Goal: Use online tool/utility: Utilize a website feature to perform a specific function

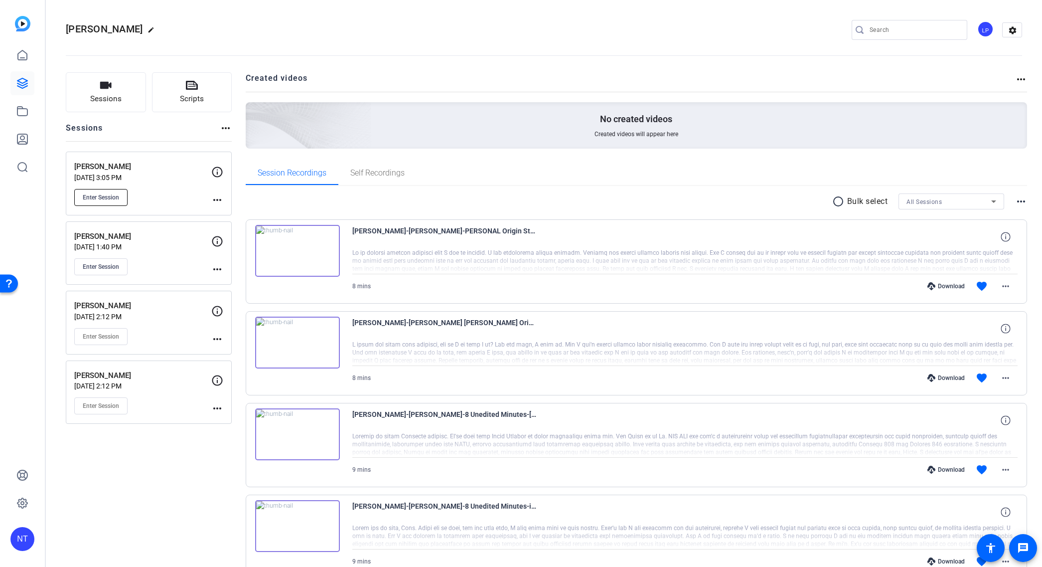
click at [102, 200] on span "Enter Session" at bounding box center [101, 197] width 36 height 8
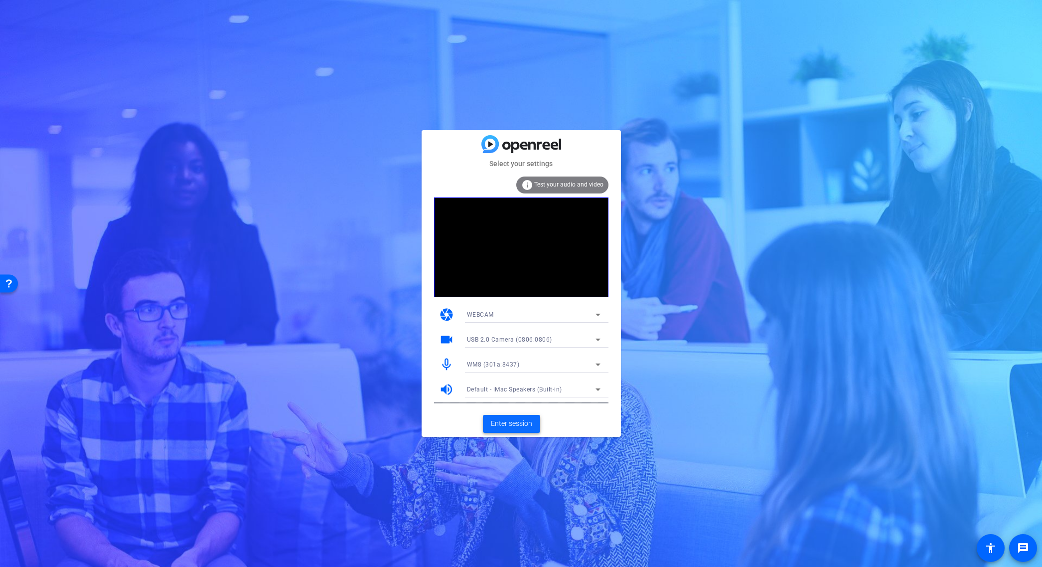
click at [525, 423] on span "Enter session" at bounding box center [511, 423] width 41 height 10
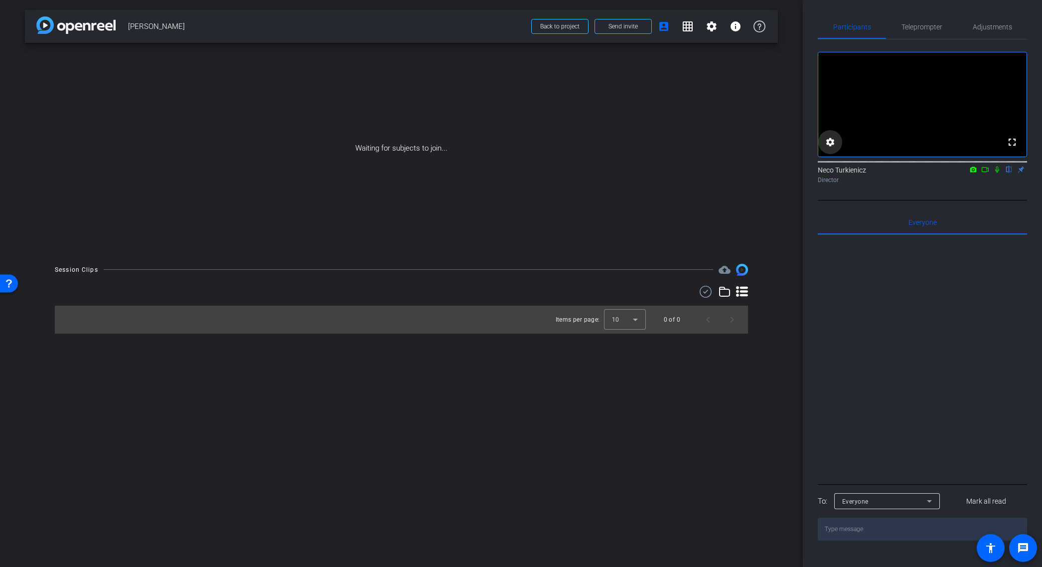
click at [832, 148] on mat-icon "settings" at bounding box center [831, 142] width 12 height 12
click at [901, 207] on icon at bounding box center [897, 206] width 12 height 12
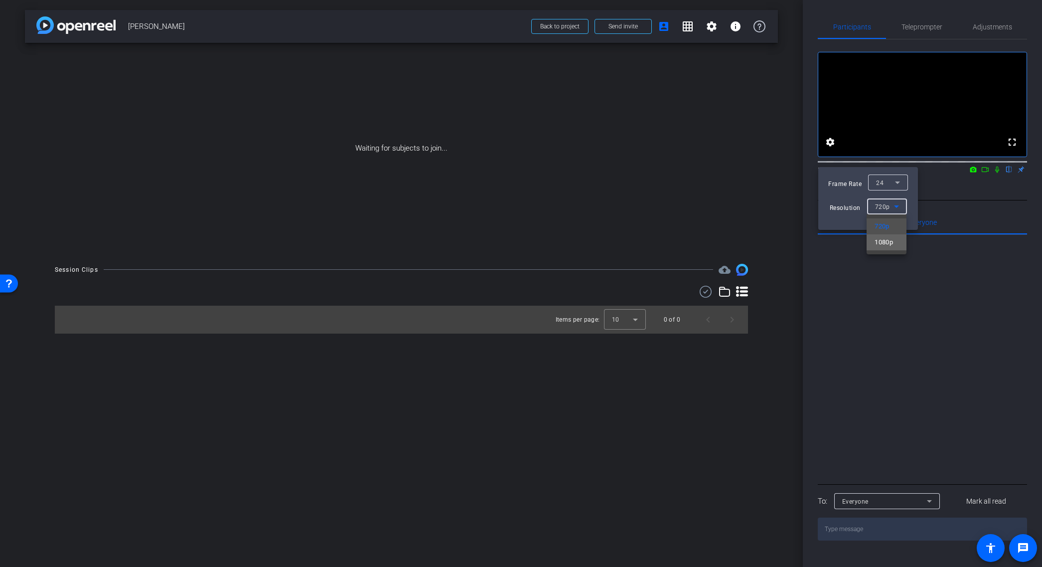
click at [882, 245] on span "1080p" at bounding box center [884, 242] width 18 height 12
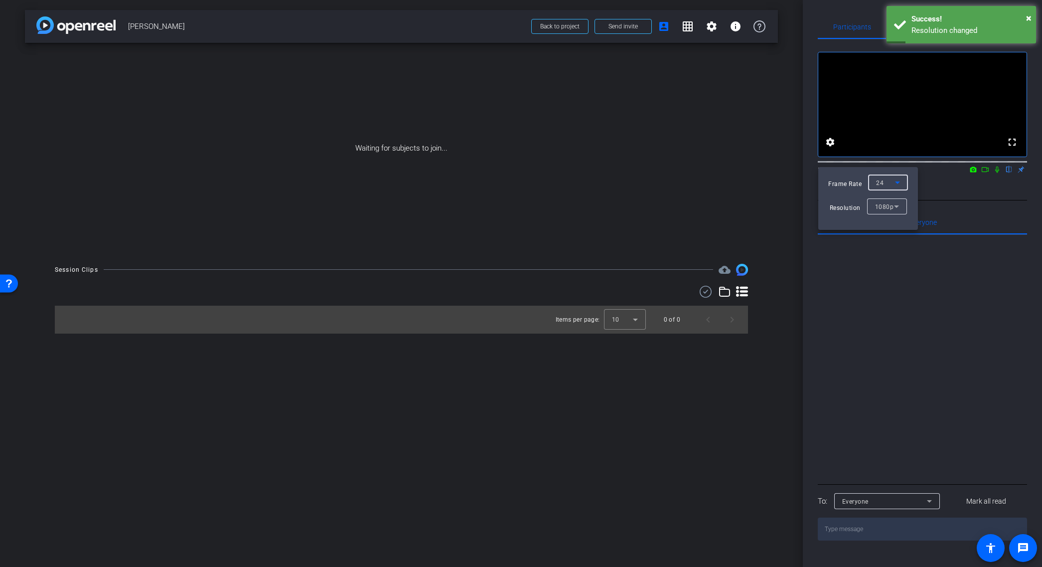
click at [900, 183] on icon at bounding box center [898, 182] width 12 height 12
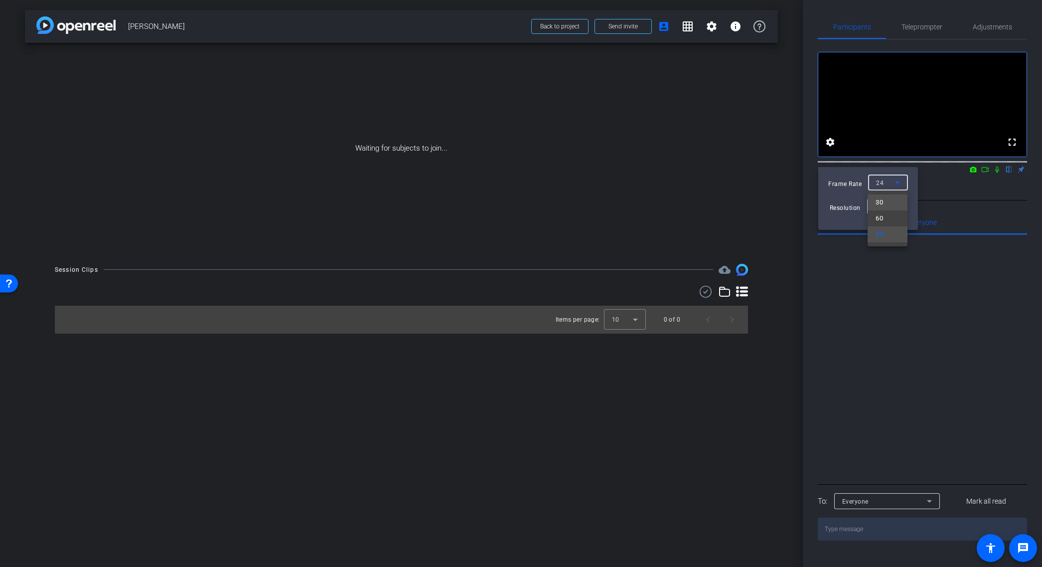
click at [883, 200] on span "30" at bounding box center [879, 202] width 7 height 12
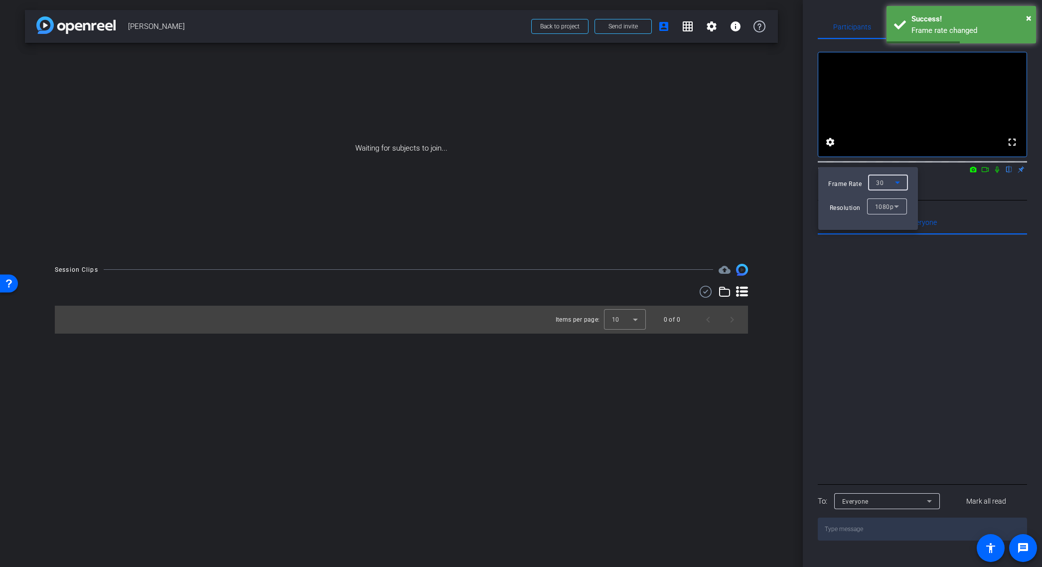
click at [968, 199] on div at bounding box center [521, 283] width 1042 height 567
click at [564, 27] on span "Back to project" at bounding box center [559, 26] width 39 height 7
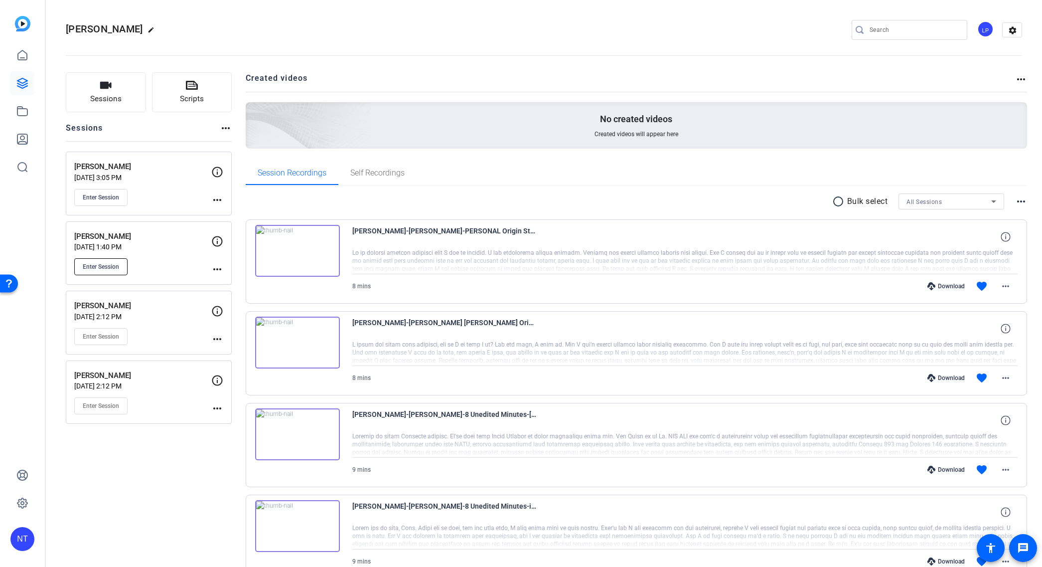
click at [102, 261] on button "Enter Session" at bounding box center [100, 266] width 53 height 17
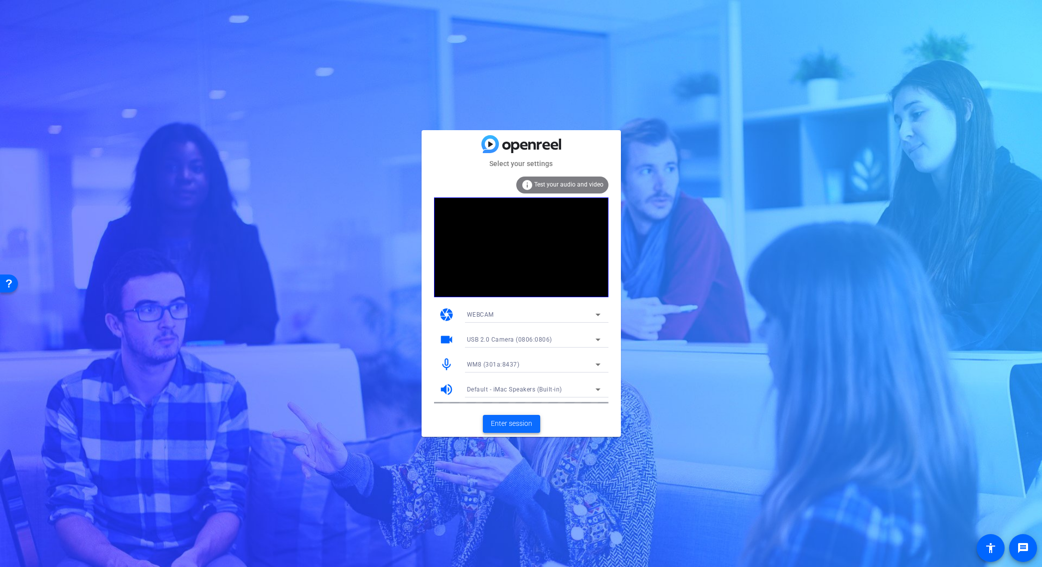
click at [513, 423] on span "Enter session" at bounding box center [511, 423] width 41 height 10
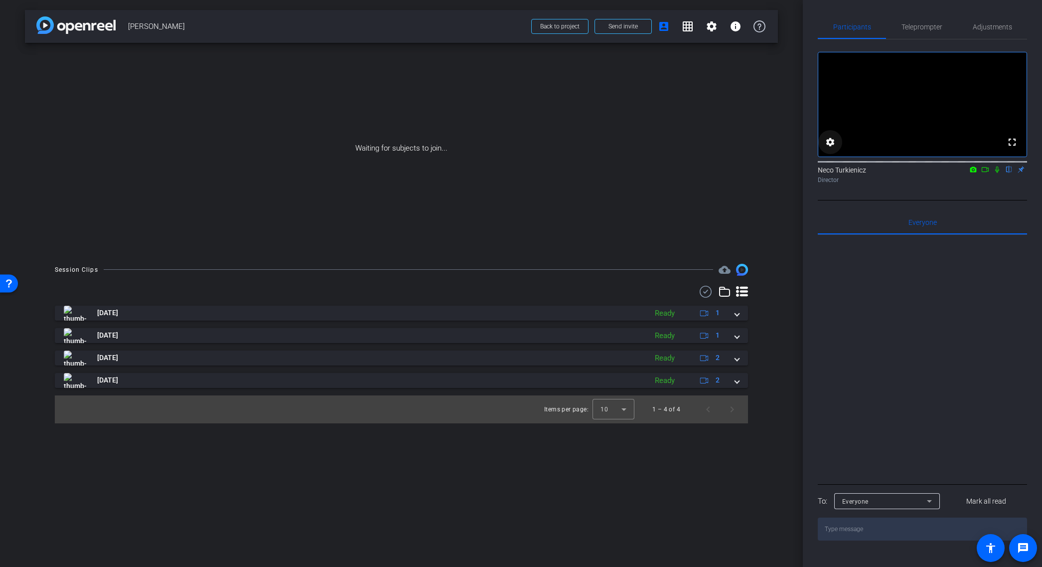
click at [832, 148] on mat-icon "settings" at bounding box center [831, 142] width 12 height 12
click at [832, 153] on div at bounding box center [521, 283] width 1042 height 567
click at [558, 24] on span "Back to project" at bounding box center [559, 26] width 39 height 7
